Goal: Task Accomplishment & Management: Manage account settings

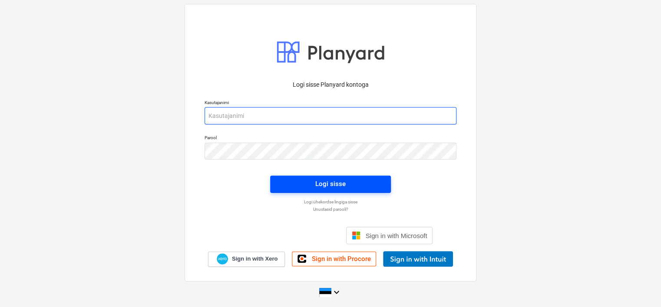
type input "[EMAIL_ADDRESS][DOMAIN_NAME]"
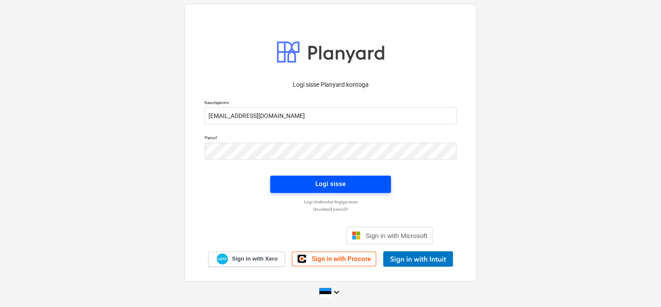
click at [322, 183] on div "Logi sisse" at bounding box center [330, 183] width 30 height 11
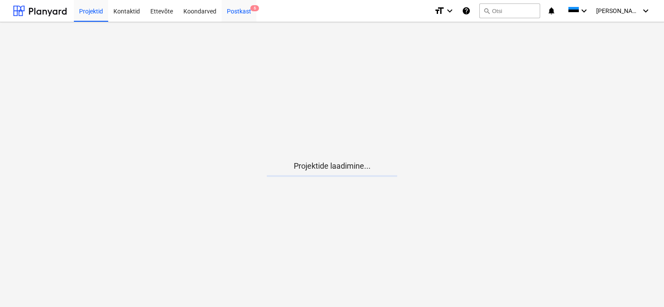
click at [243, 9] on div "Postkast 6" at bounding box center [238, 11] width 35 height 22
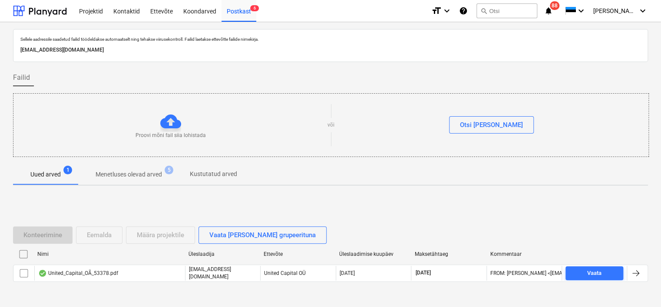
click at [127, 49] on p "[EMAIL_ADDRESS][DOMAIN_NAME]" at bounding box center [330, 50] width 620 height 9
copy p "[EMAIL_ADDRESS][DOMAIN_NAME]"
click at [0, 120] on div "Sellele aadressile saadetud failid töödeldakse automaatselt ning tehakse viirus…" at bounding box center [330, 179] width 661 height 315
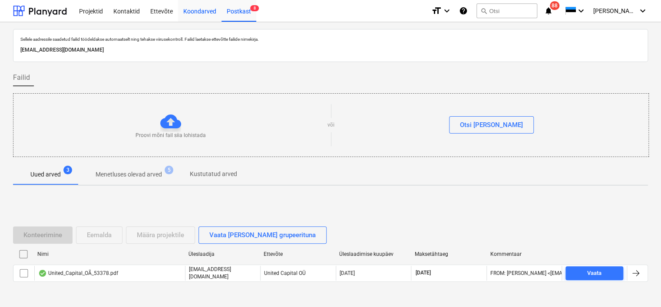
click at [203, 12] on div "Koondarved" at bounding box center [199, 11] width 43 height 22
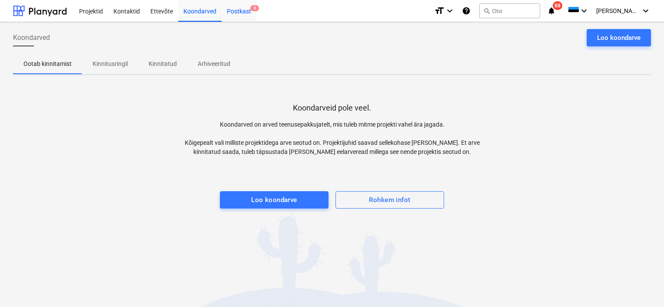
click at [247, 11] on div "Postkast 8" at bounding box center [238, 11] width 35 height 22
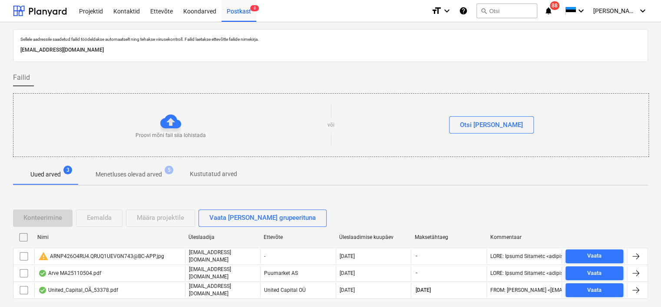
scroll to position [29, 0]
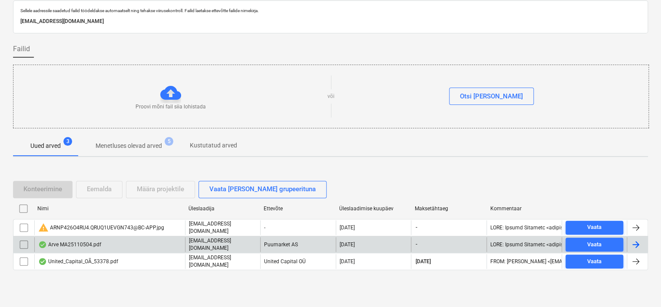
click at [100, 245] on div "Arve MA25110504.pdf" at bounding box center [69, 244] width 63 height 7
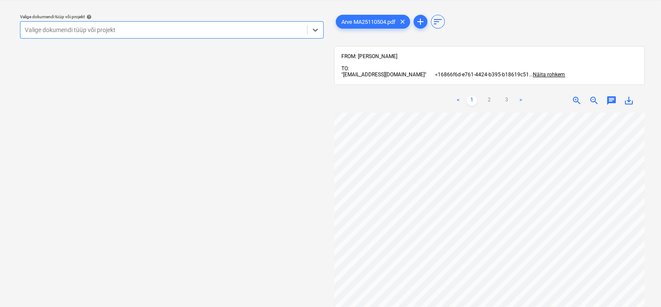
scroll to position [116, 0]
click at [195, 33] on div at bounding box center [164, 30] width 278 height 9
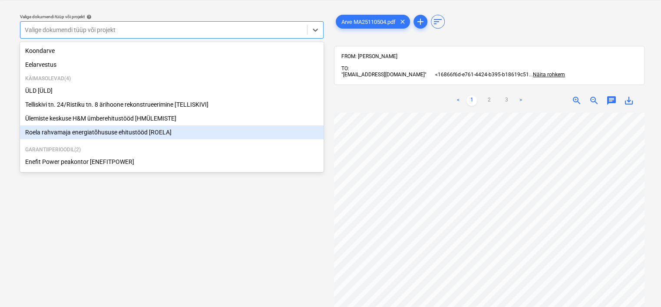
click at [131, 136] on div "Roela rahvamaja energiatõhususe ehitustööd [ROELA]" at bounding box center [172, 133] width 304 height 14
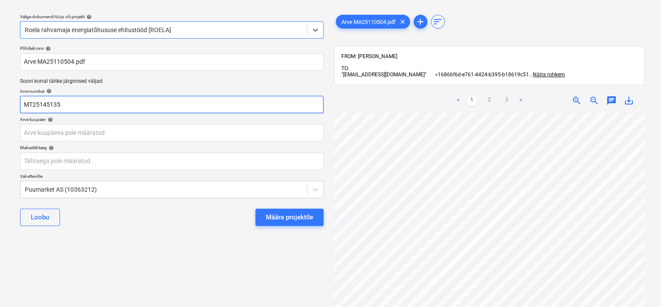
click at [105, 110] on input "MT25145135" at bounding box center [172, 104] width 304 height 17
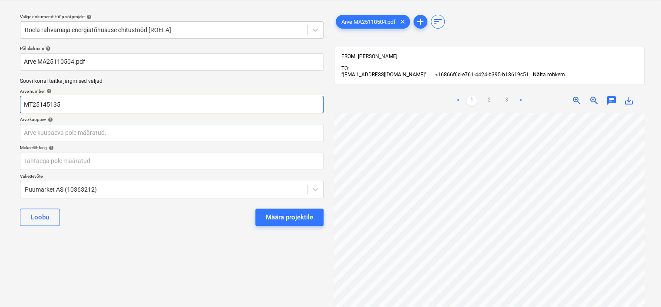
click at [105, 110] on input "MT25145135" at bounding box center [172, 104] width 304 height 17
type input "MA25110504"
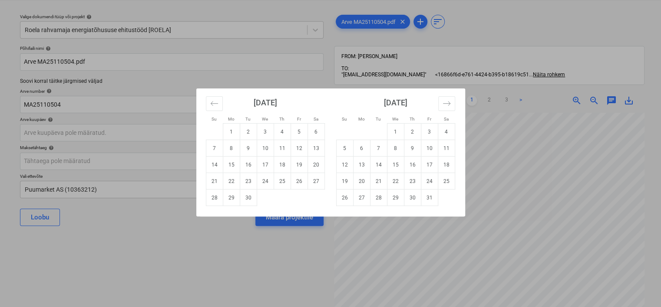
click at [532, 137] on div "Su Mo Tu We Th Fr Sa Su Mo Tu We Th Fr Sa [DATE] 1 2 3 4 5 6 7 8 9 10 11 12 13 …" at bounding box center [330, 153] width 661 height 307
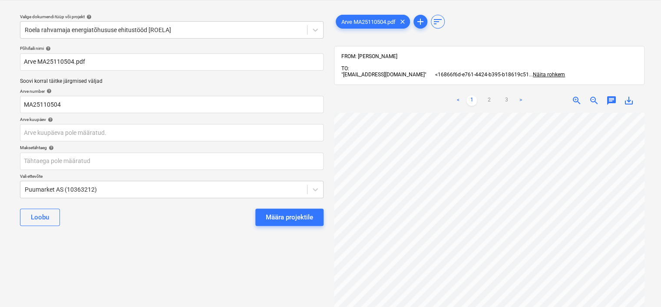
scroll to position [104, 0]
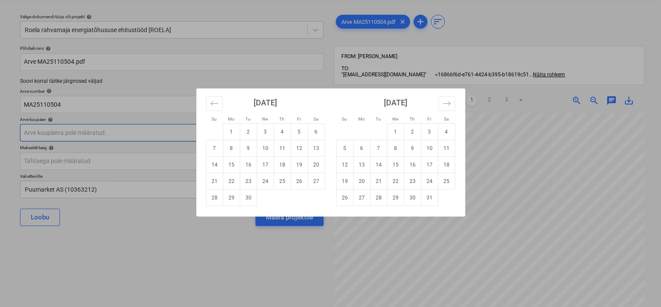
click at [122, 128] on body "Projektid Kontaktid Ettevõte Koondarved Postkast 8 format_size keyboard_arrow_d…" at bounding box center [330, 131] width 661 height 307
click at [303, 130] on td "5" at bounding box center [299, 132] width 17 height 17
type input "[DATE]"
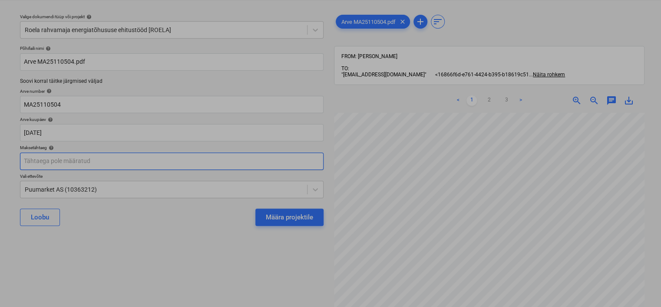
click at [197, 162] on body "Projektid Kontaktid Ettevõte Koondarved Postkast 8 format_size keyboard_arrow_d…" at bounding box center [330, 131] width 661 height 307
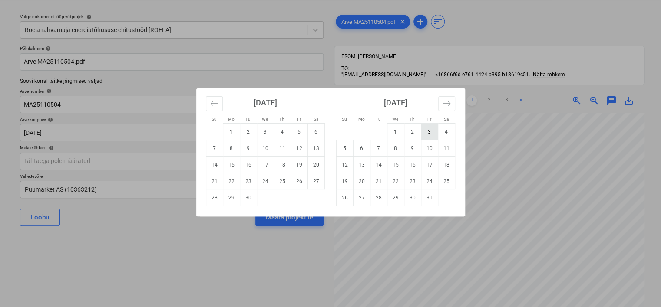
click at [429, 131] on td "3" at bounding box center [429, 132] width 17 height 17
type input "[DATE]"
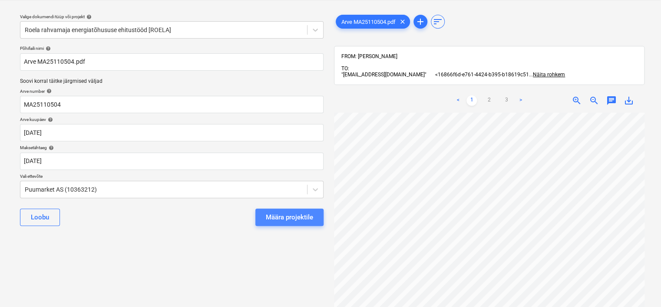
click at [283, 217] on div "Määra projektile" at bounding box center [289, 217] width 47 height 11
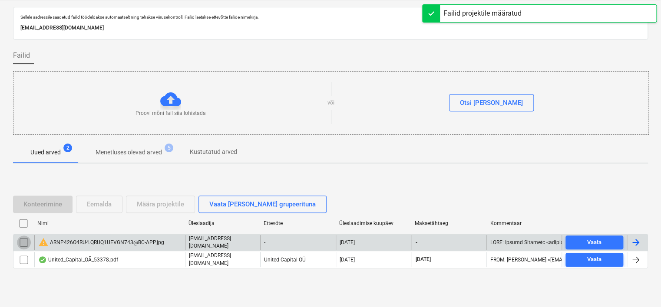
click at [23, 243] on input "checkbox" at bounding box center [24, 243] width 14 height 14
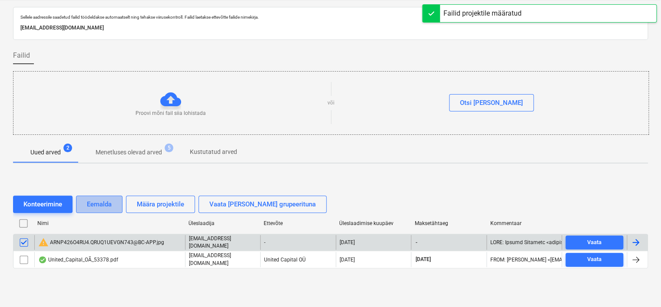
click at [102, 202] on div "Eemalda" at bounding box center [99, 204] width 25 height 11
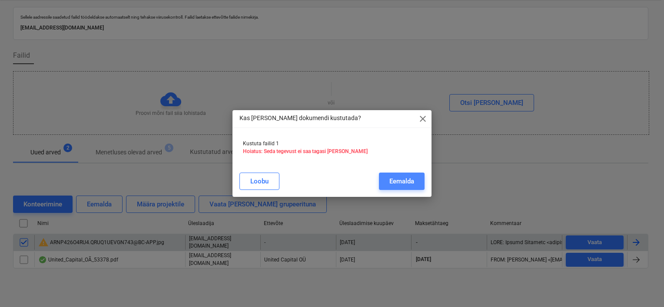
click at [392, 183] on div "Eemalda" at bounding box center [401, 181] width 25 height 11
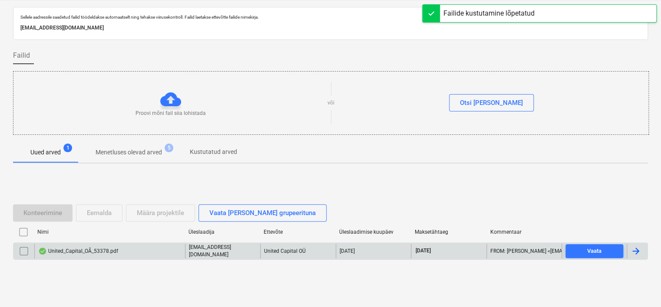
click at [105, 248] on div "United_Capital_OÃ_53378.pdf" at bounding box center [78, 251] width 80 height 7
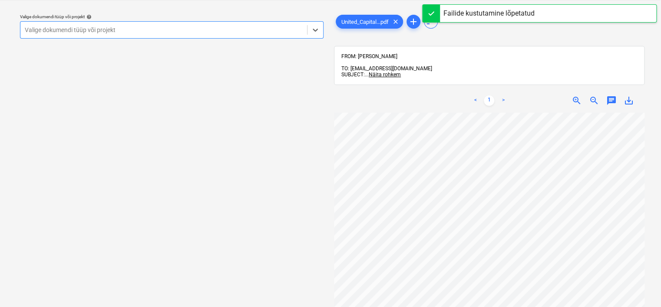
click at [192, 30] on div at bounding box center [164, 30] width 278 height 9
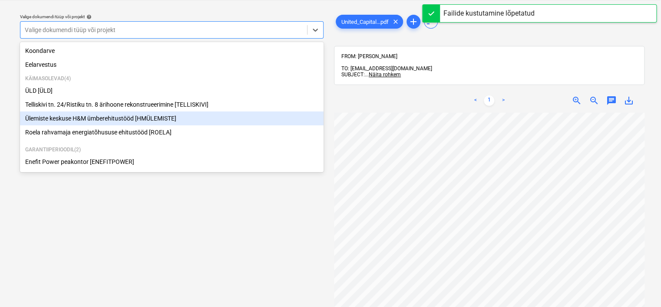
click at [136, 125] on div "Ülemiste keskuse H&M ümberehitustööd [HMÜLEMISTE]" at bounding box center [172, 119] width 304 height 14
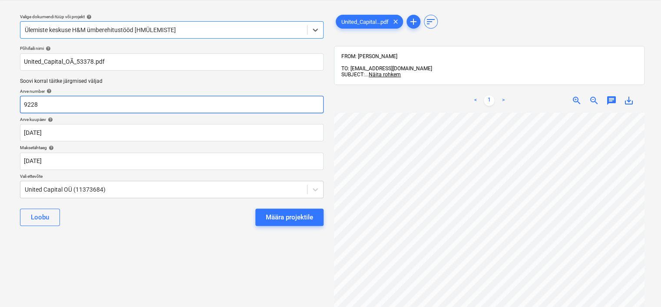
scroll to position [0, 76]
click at [49, 107] on input "9228" at bounding box center [172, 104] width 304 height 17
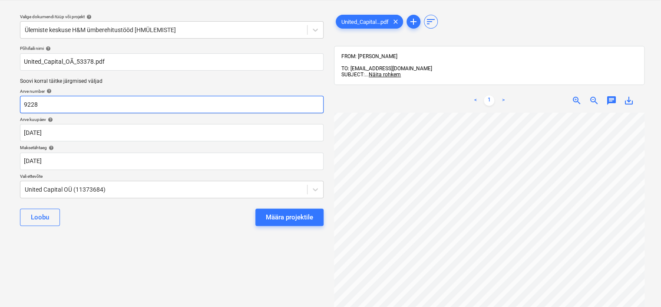
click at [49, 107] on input "9228" at bounding box center [172, 104] width 304 height 17
type input "53378"
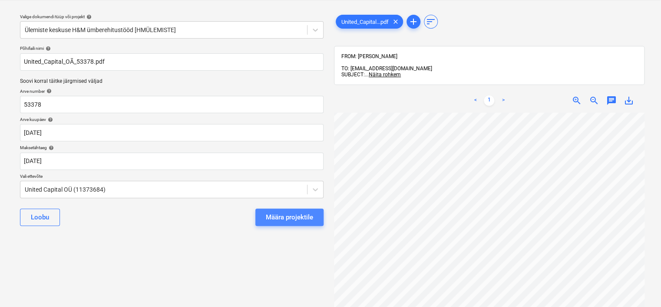
click at [301, 212] on div "Määra projektile" at bounding box center [289, 217] width 47 height 11
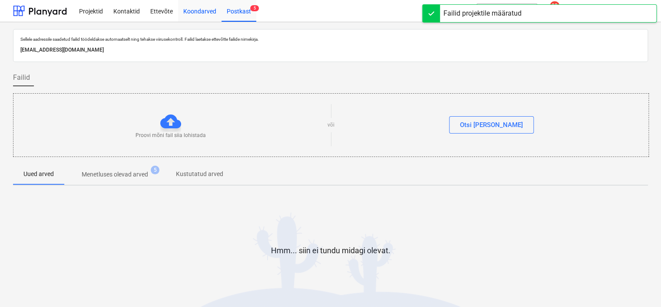
click at [203, 16] on div "Koondarved" at bounding box center [199, 11] width 43 height 22
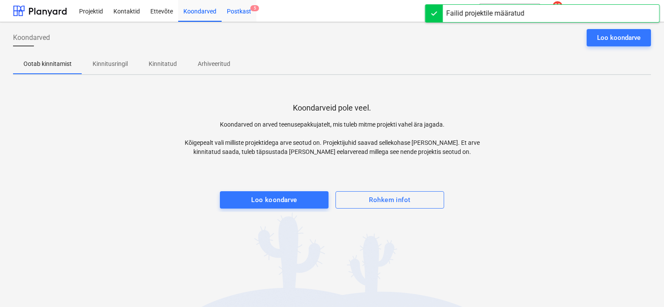
click at [254, 10] on span "5" at bounding box center [254, 8] width 9 height 6
